Goal: Transaction & Acquisition: Purchase product/service

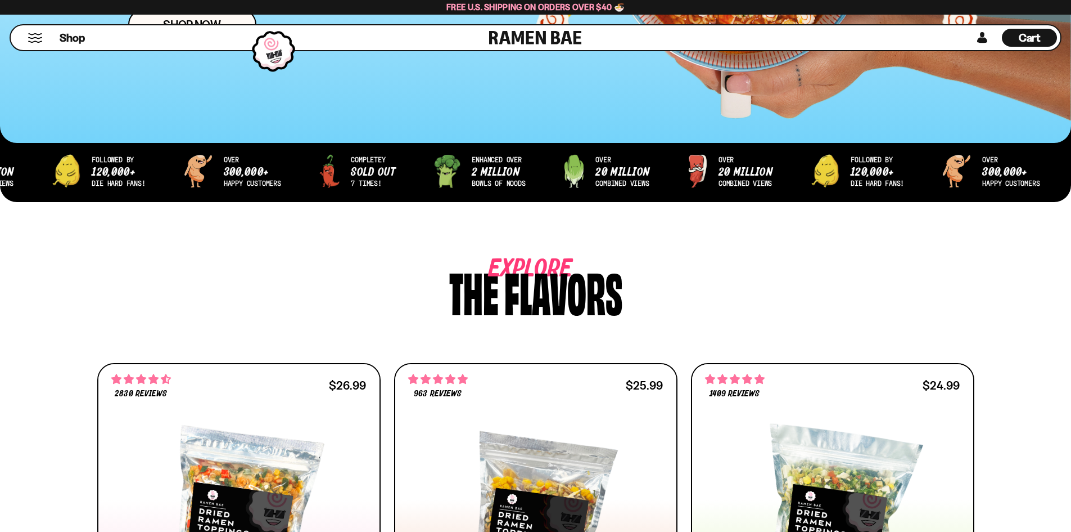
scroll to position [169, 0]
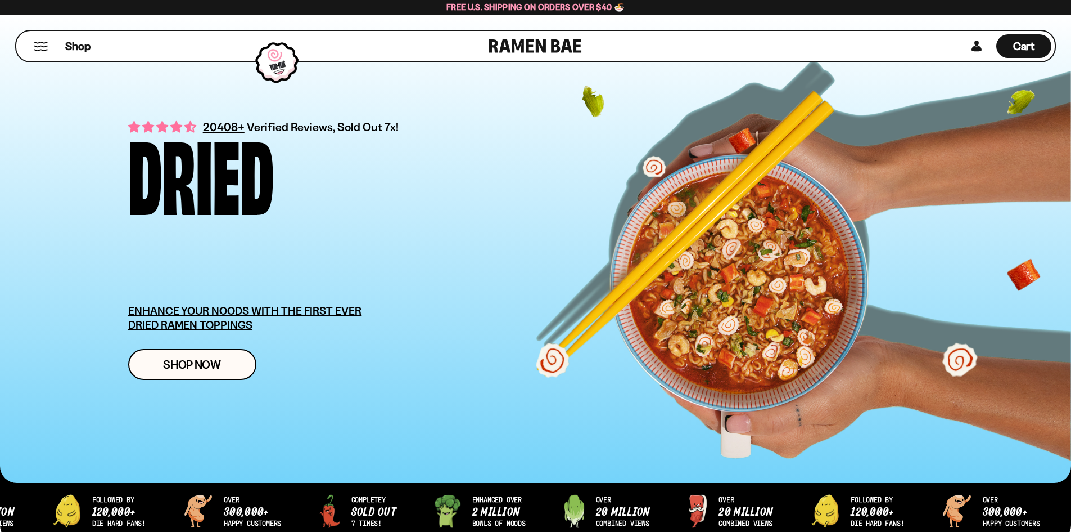
scroll to position [209, 0]
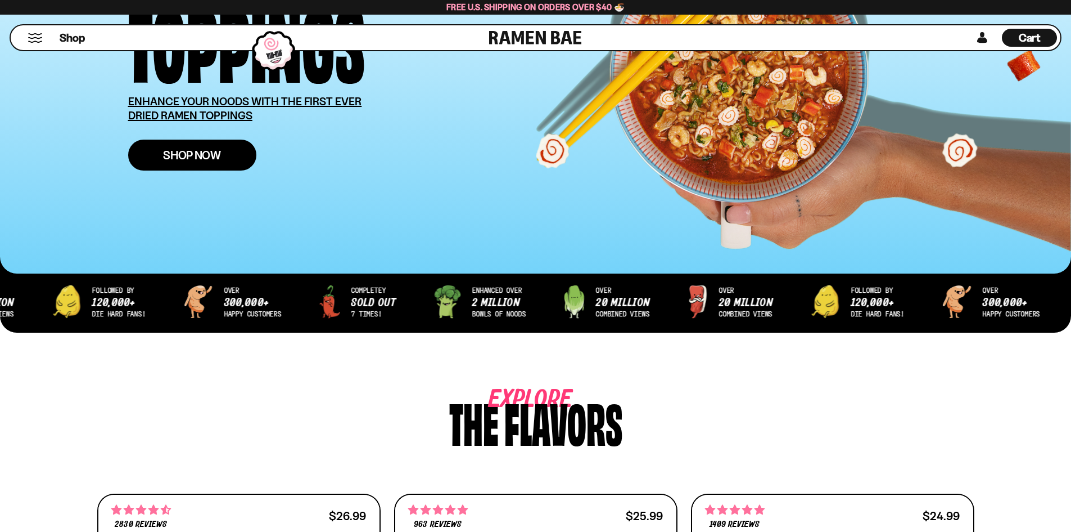
click at [240, 161] on link "Shop Now" at bounding box center [192, 154] width 128 height 31
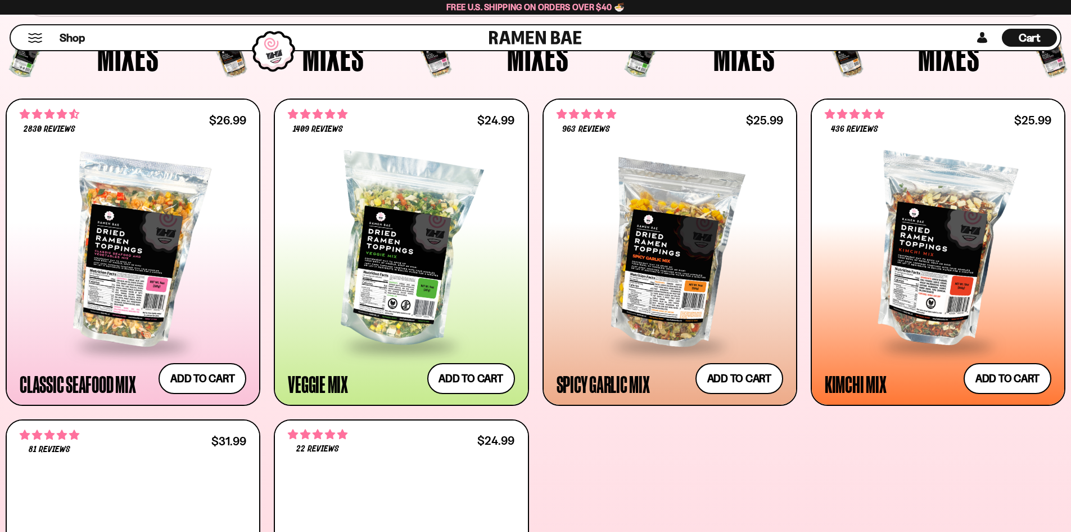
scroll to position [450, 0]
